Goal: Task Accomplishment & Management: Manage account settings

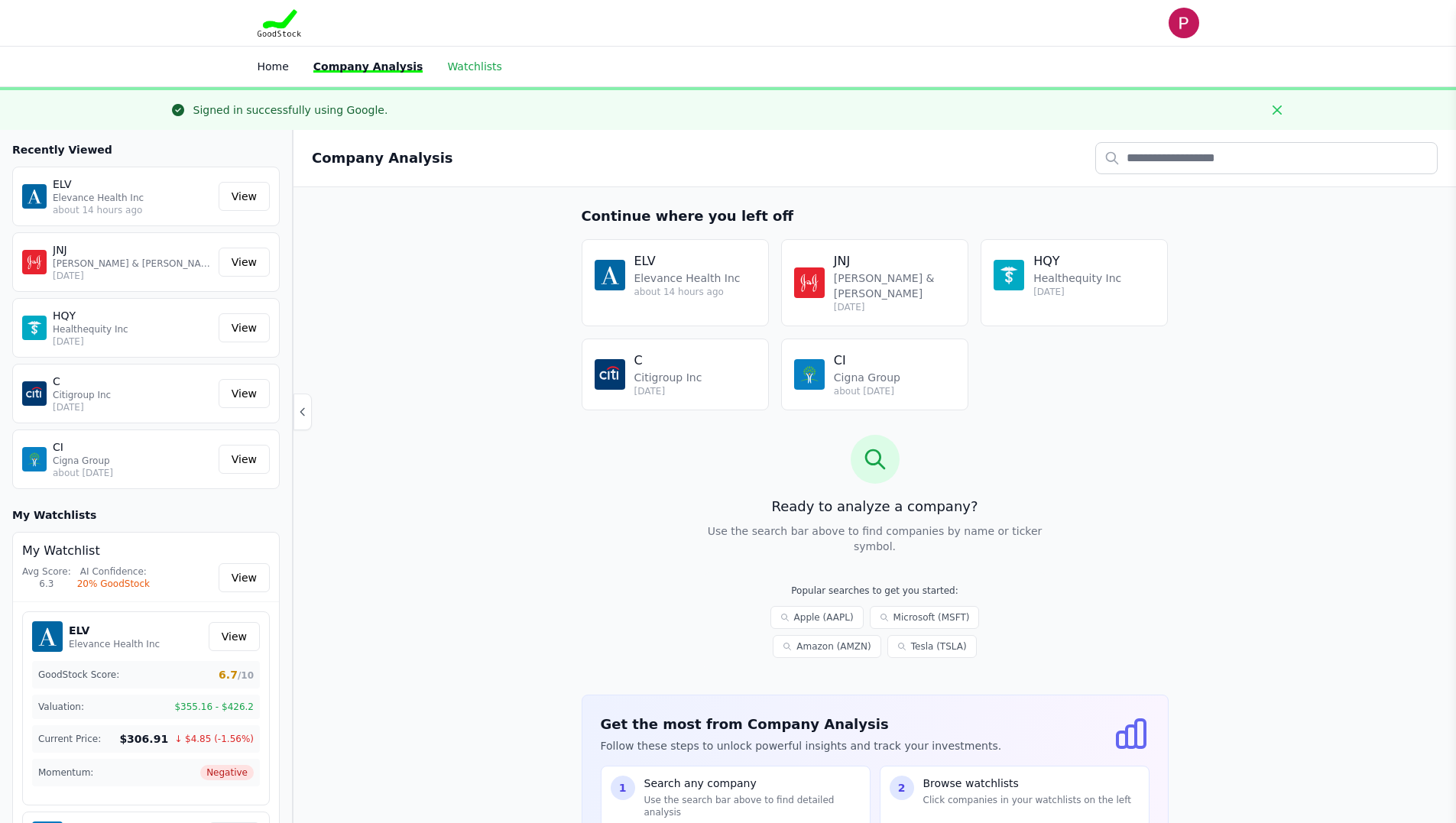
click at [463, 67] on link "Watchlists" at bounding box center [474, 67] width 54 height 13
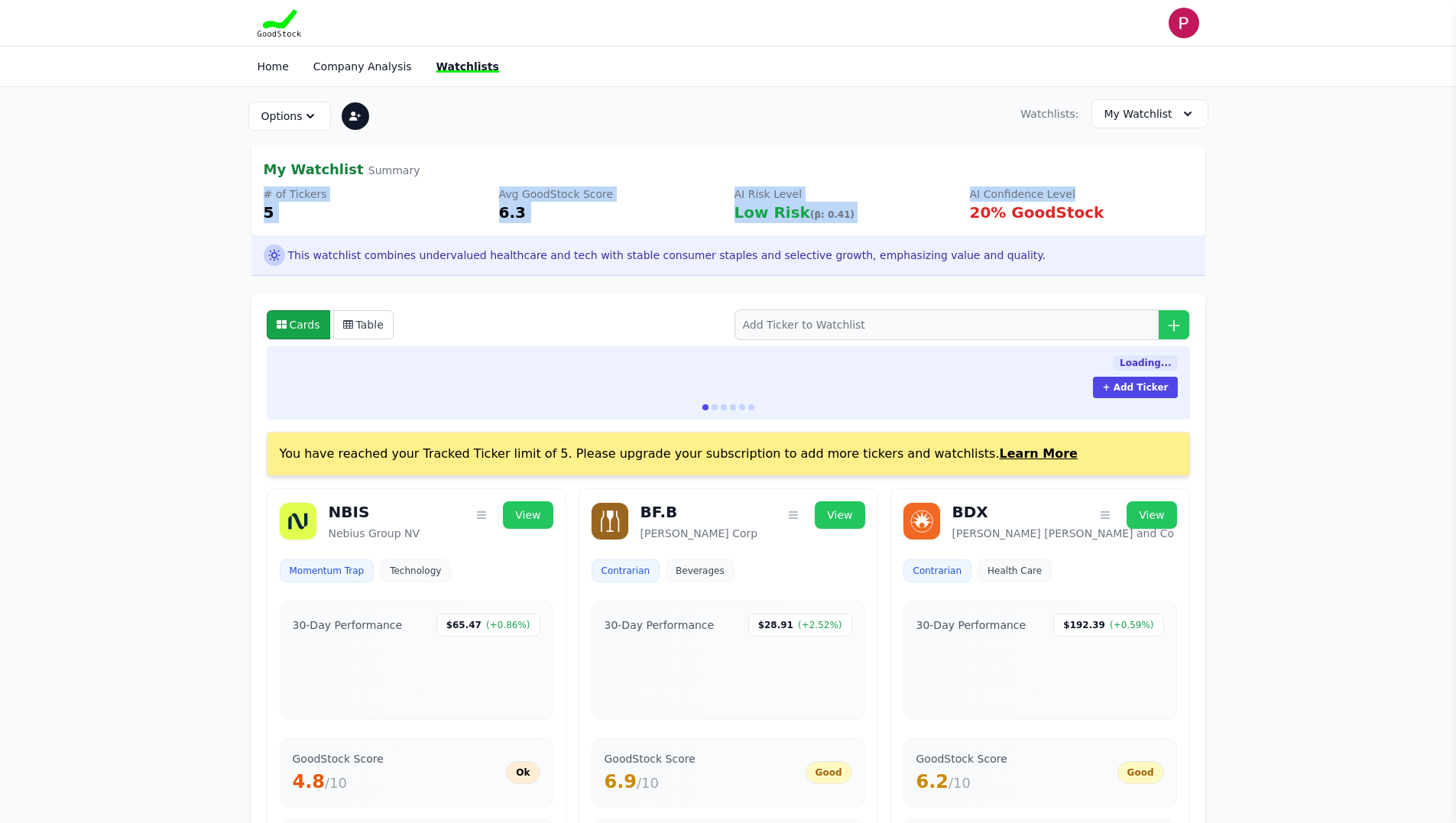
drag, startPoint x: 1241, startPoint y: 188, endPoint x: 1328, endPoint y: 174, distance: 88.1
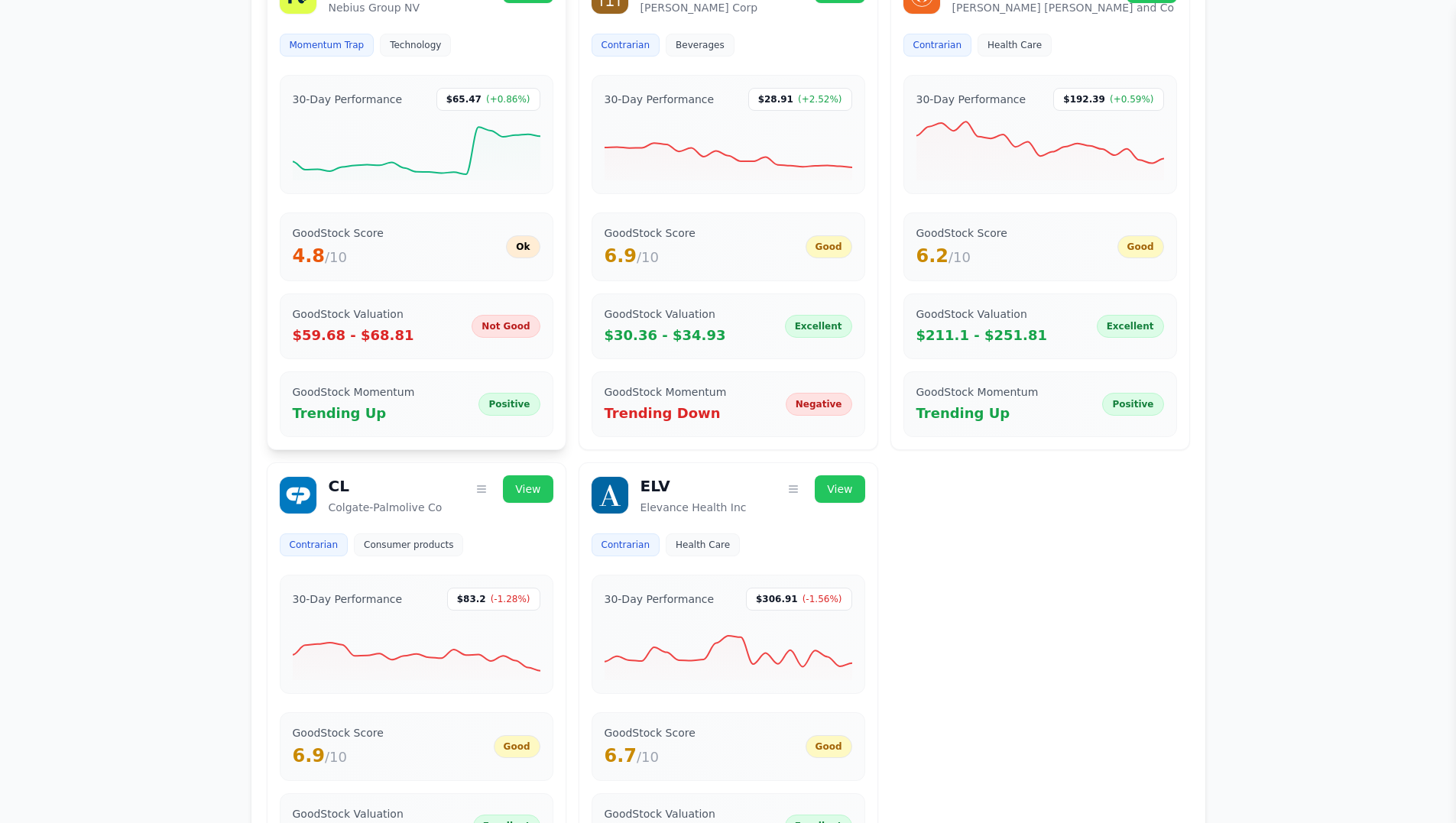
scroll to position [306, 0]
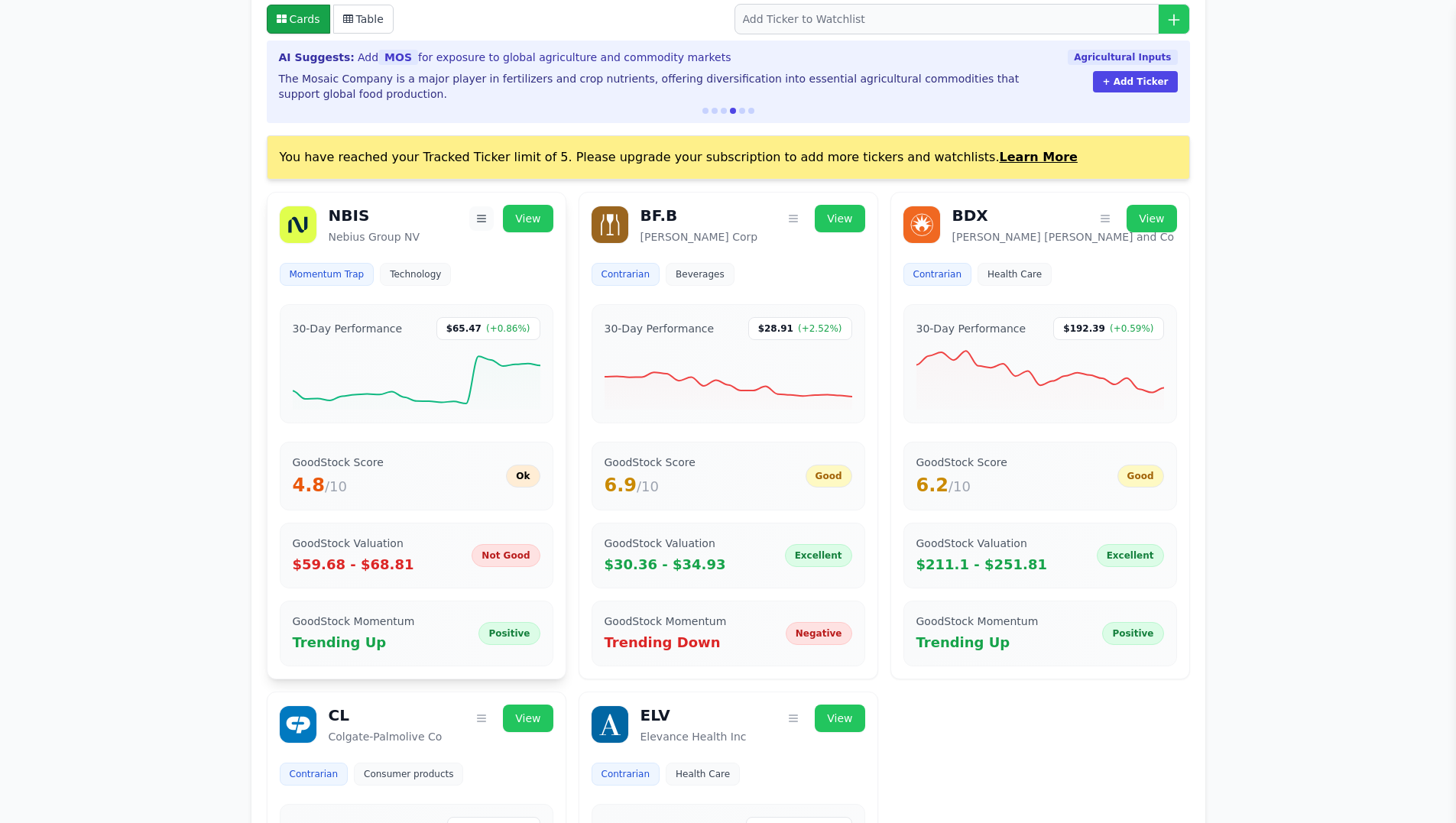
click at [486, 222] on icon "button" at bounding box center [481, 219] width 9 height 6
click at [429, 289] on button "Remove from Watchlist" at bounding box center [414, 288] width 158 height 27
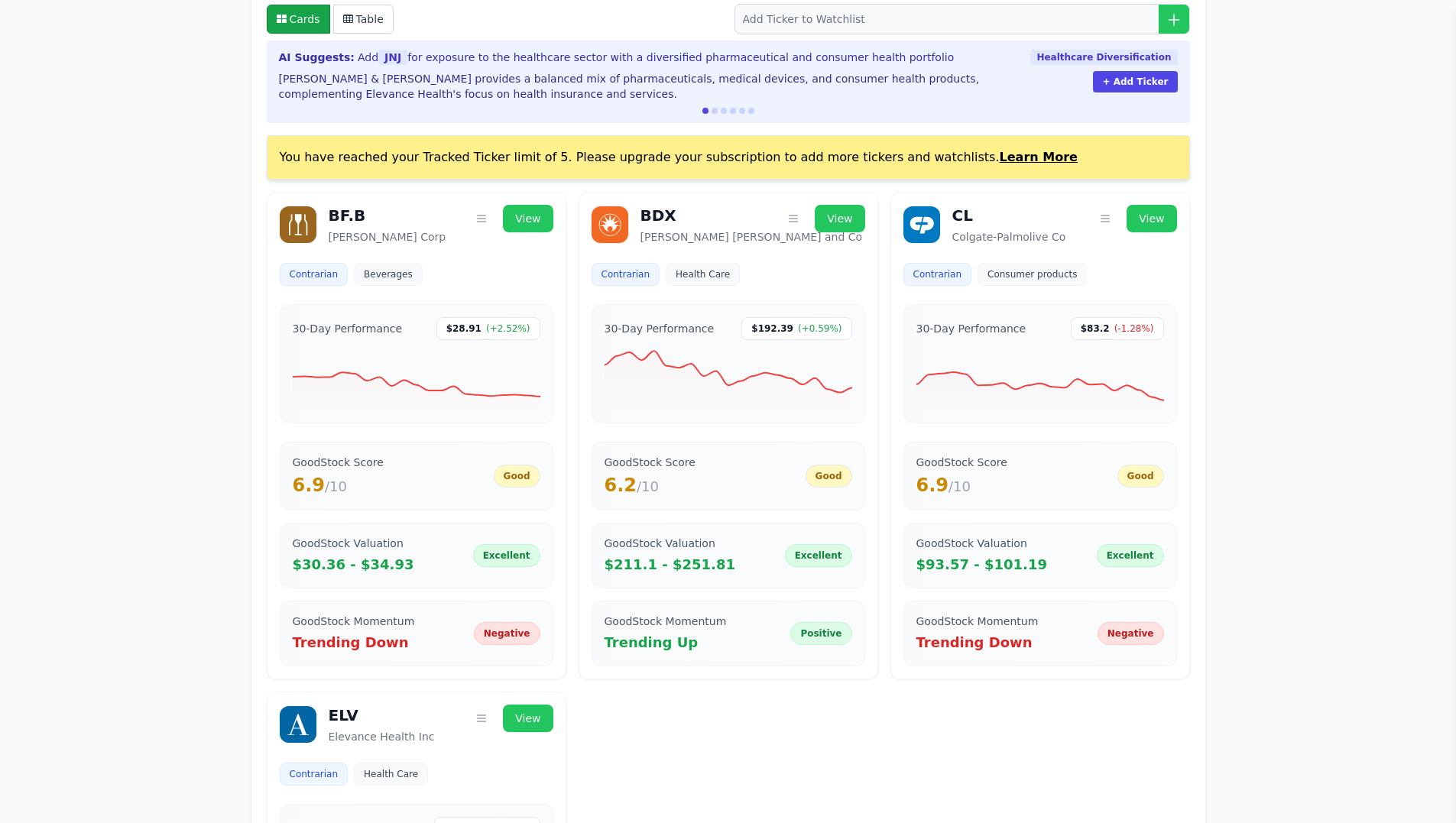
click at [1324, 527] on section "Options Primary Watchlist Rename Watchlist Sharing Settings Delete Watchlist Wa…" at bounding box center [728, 570] width 1456 height 1578
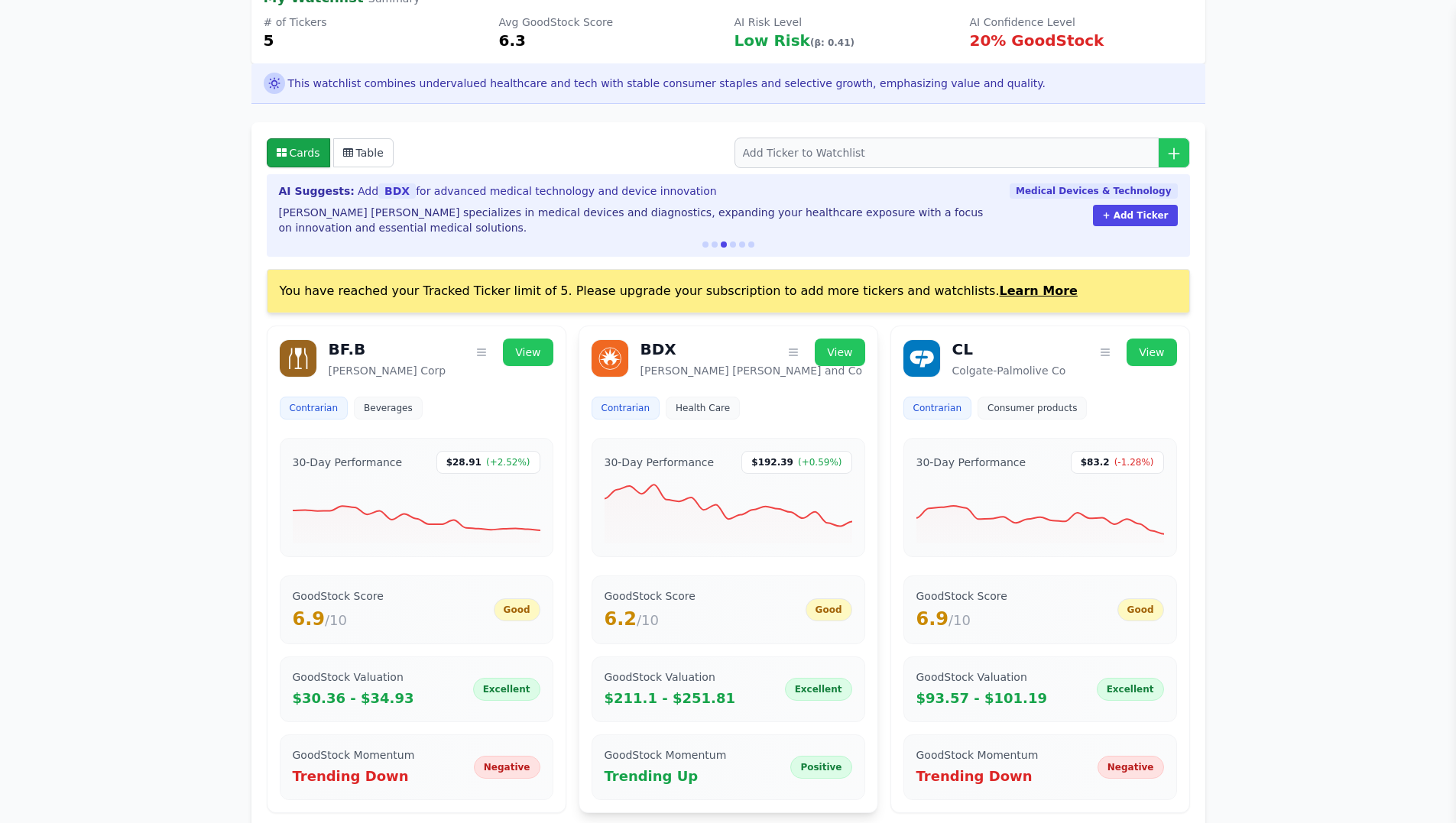
scroll to position [0, 0]
